Goal: Task Accomplishment & Management: Manage account settings

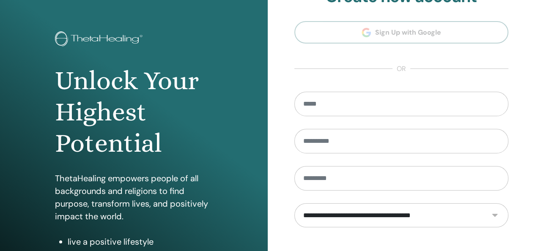
scroll to position [42, 0]
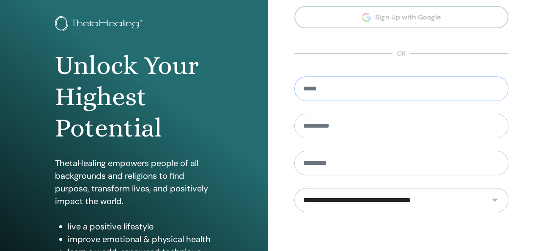
click at [332, 92] on input "email" at bounding box center [402, 89] width 215 height 25
type input "**********"
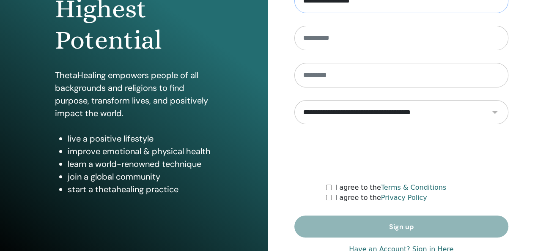
scroll to position [155, 0]
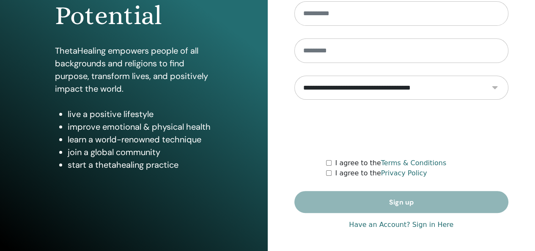
click at [420, 224] on link "Have an Account? Sign in Here" at bounding box center [401, 225] width 105 height 10
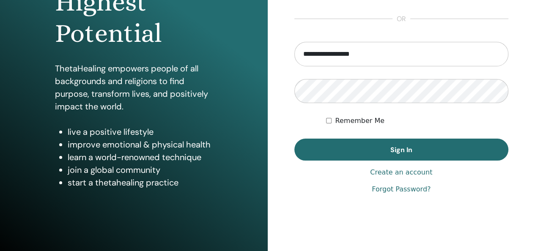
scroll to position [155, 0]
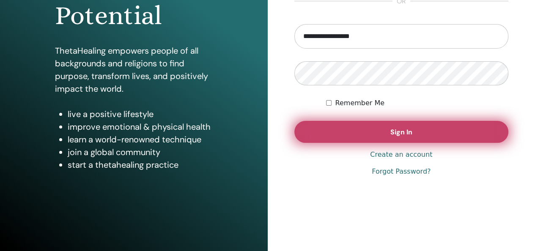
click at [405, 128] on span "Sign In" at bounding box center [402, 132] width 22 height 9
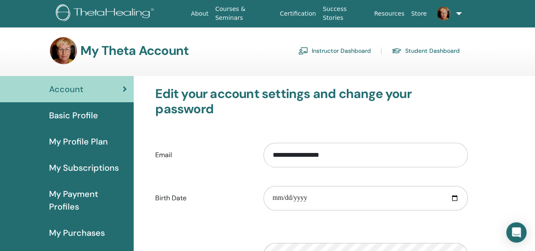
click at [318, 50] on link "Instructor Dashboard" at bounding box center [334, 51] width 73 height 14
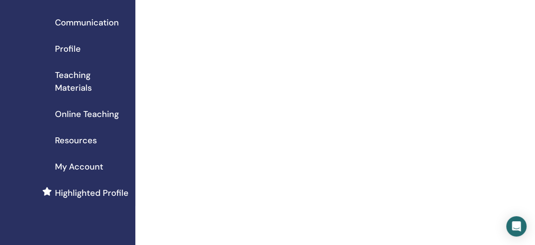
scroll to position [85, 0]
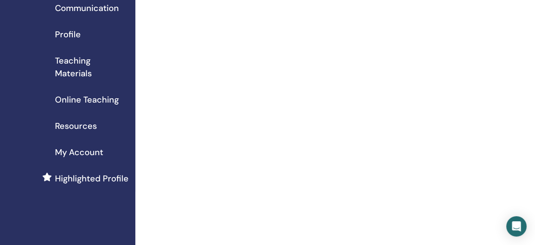
click at [76, 147] on span "My Account" at bounding box center [79, 152] width 48 height 13
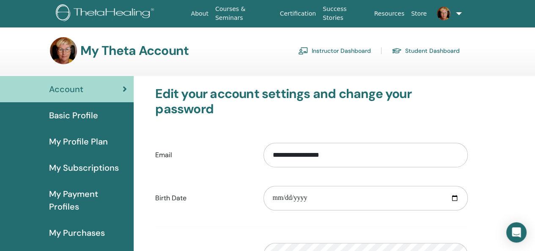
scroll to position [42, 0]
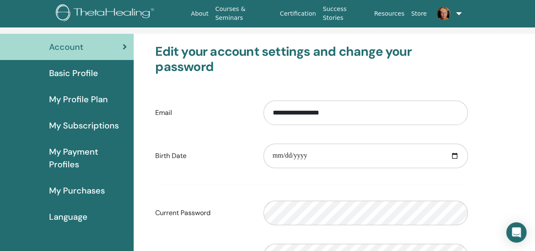
click at [306, 14] on link "Certification" at bounding box center [298, 14] width 43 height 16
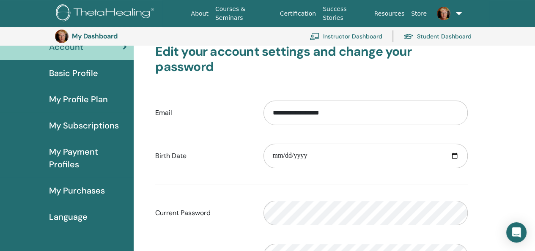
scroll to position [61, 0]
click at [78, 99] on span "My Profile Plan" at bounding box center [78, 99] width 59 height 13
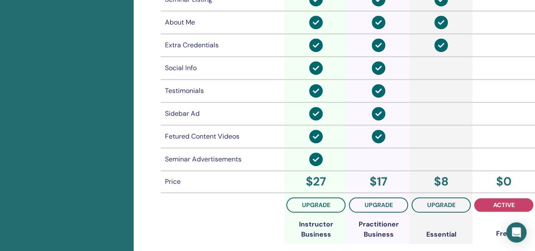
scroll to position [653, 0]
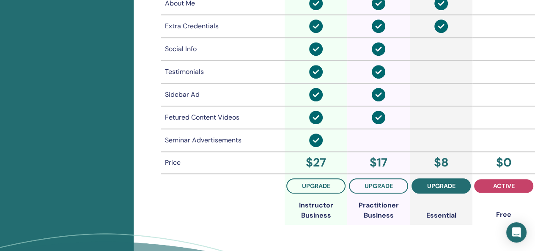
click at [437, 186] on span "upgrade" at bounding box center [441, 186] width 28 height 7
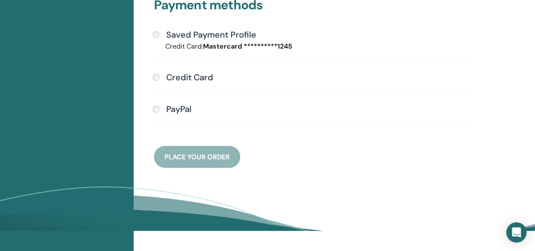
scroll to position [61, 0]
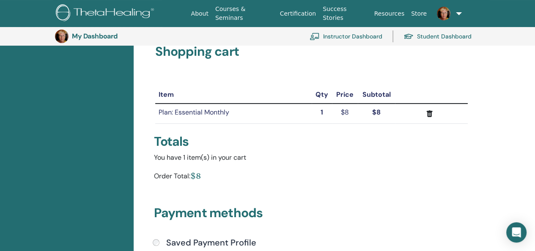
click at [322, 112] on strong "1" at bounding box center [322, 112] width 3 height 9
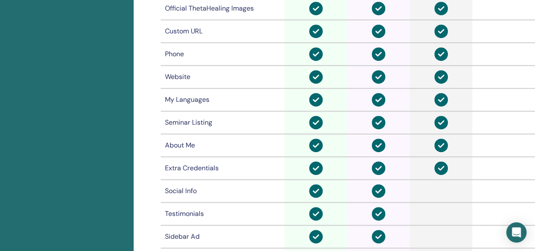
scroll to position [608, 0]
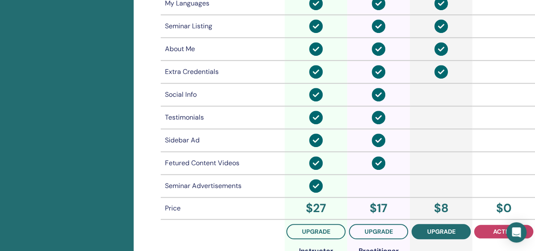
click at [442, 229] on span "upgrade" at bounding box center [441, 232] width 28 height 7
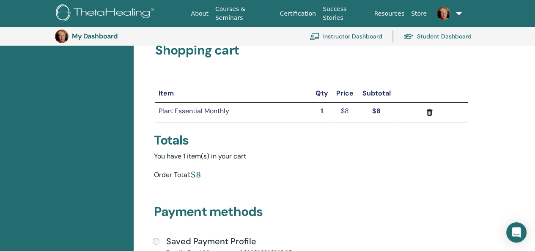
scroll to position [61, 0]
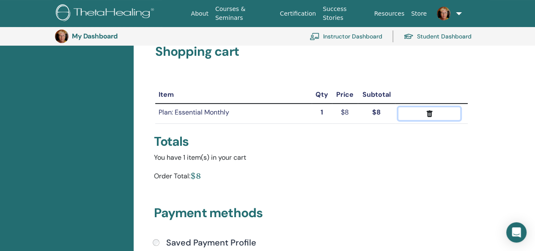
click at [427, 114] on icon "submit" at bounding box center [430, 113] width 6 height 7
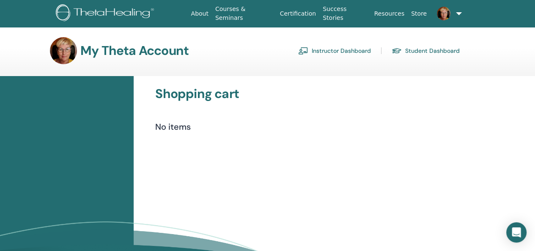
click at [320, 48] on link "Instructor Dashboard" at bounding box center [334, 51] width 73 height 14
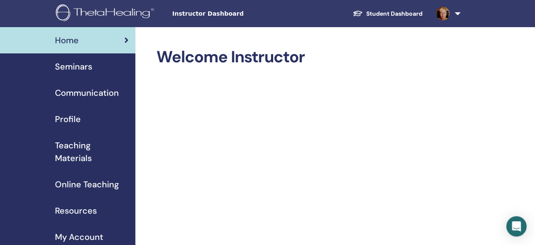
scroll to position [85, 0]
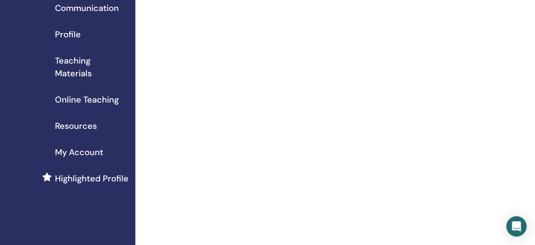
click at [82, 151] on span "My Account" at bounding box center [79, 152] width 48 height 13
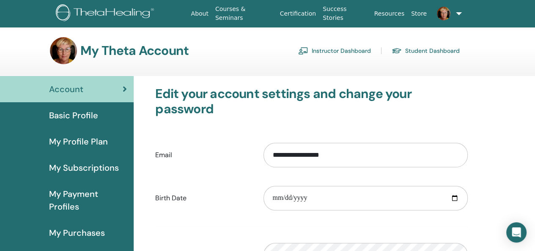
click at [421, 49] on link "Student Dashboard" at bounding box center [426, 51] width 68 height 14
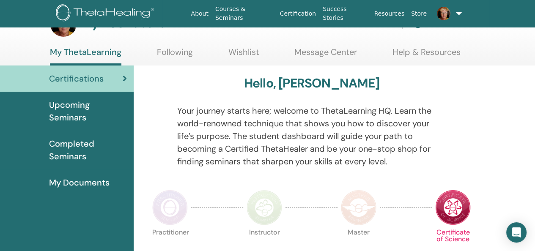
scroll to position [42, 0]
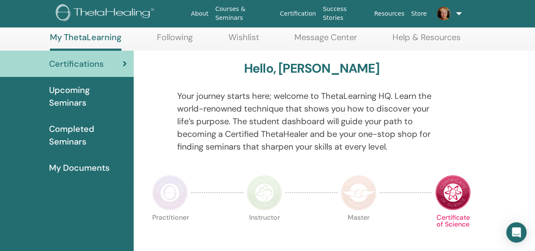
click at [59, 139] on span "Completed Seminars" at bounding box center [88, 135] width 78 height 25
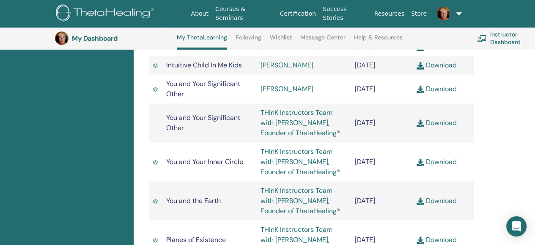
scroll to position [699, 0]
click at [300, 69] on link "[PERSON_NAME]" at bounding box center [287, 64] width 53 height 9
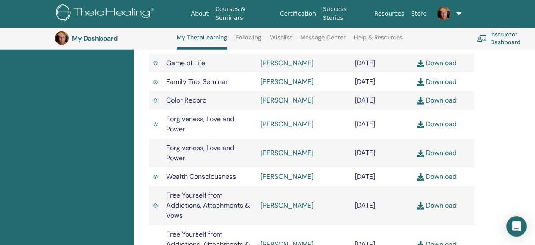
scroll to position [1969, 0]
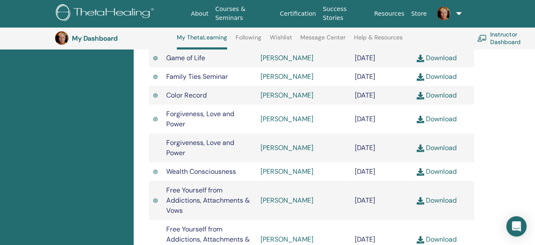
click at [284, 44] on link "[PERSON_NAME]" at bounding box center [287, 39] width 53 height 9
